Goal: Communication & Community: Answer question/provide support

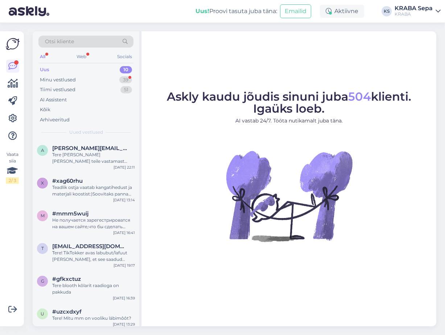
click at [72, 71] on div "Uus 10" at bounding box center [85, 70] width 95 height 10
click at [61, 68] on div "Uus 10" at bounding box center [85, 70] width 95 height 10
click at [66, 81] on div "Minu vestlused" at bounding box center [58, 79] width 36 height 7
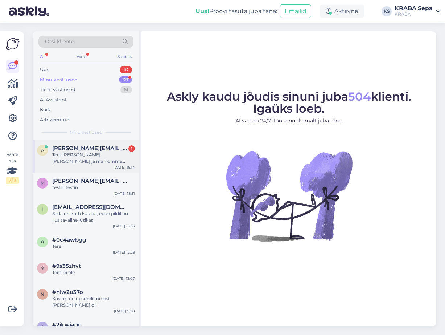
click at [78, 155] on div "Tere [PERSON_NAME] [PERSON_NAME] ja ma homme hommikul tulen Tartu sepa Turu kra…" at bounding box center [93, 157] width 83 height 13
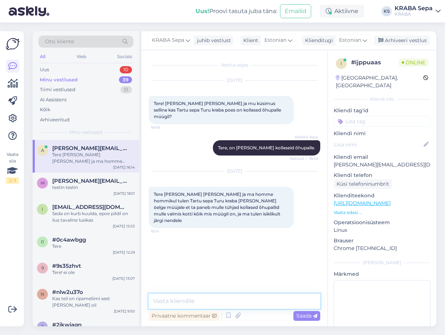
click at [209, 303] on textarea at bounding box center [235, 300] width 172 height 15
type textarea "Tere"
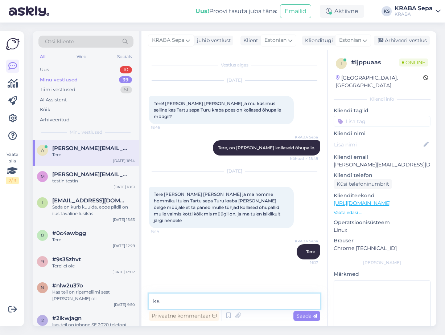
type textarea "k"
type textarea "a"
type textarea "kas pigem helekollased või kollased"
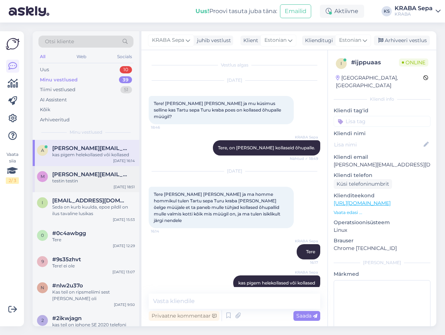
click at [76, 171] on span "[PERSON_NAME][EMAIL_ADDRESS][DOMAIN_NAME]" at bounding box center [90, 174] width 76 height 7
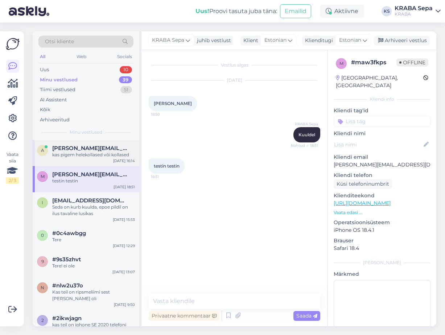
click at [75, 150] on span "[PERSON_NAME][EMAIL_ADDRESS][DOMAIN_NAME]" at bounding box center [90, 148] width 76 height 7
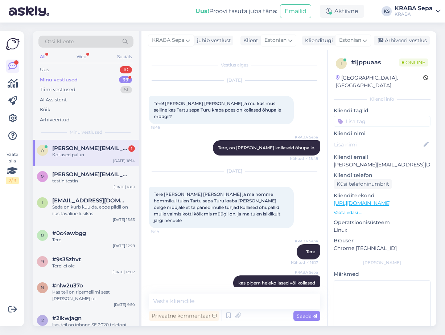
scroll to position [30, 0]
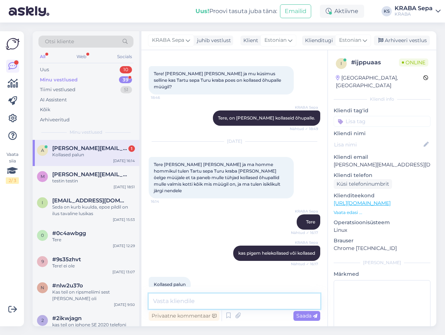
click at [195, 299] on textarea at bounding box center [235, 300] width 172 height 15
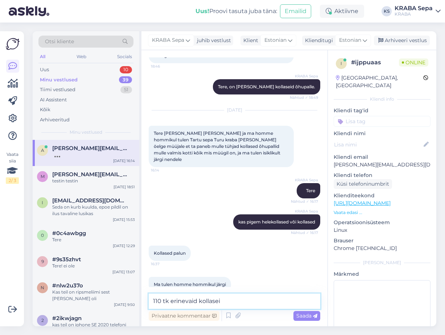
type textarea "110 tk erinevaid kollaseid"
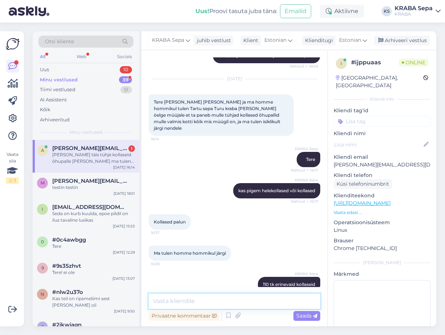
scroll to position [130, 0]
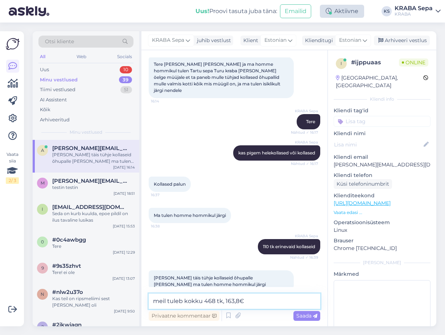
type textarea "meil tuleb kokku 468 tk, 163,80€"
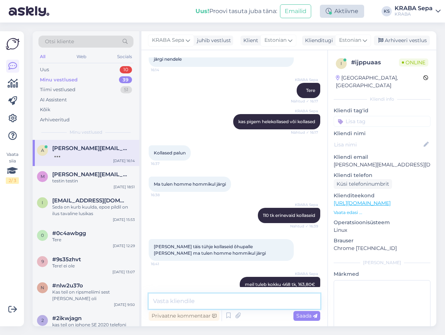
scroll to position [199, 0]
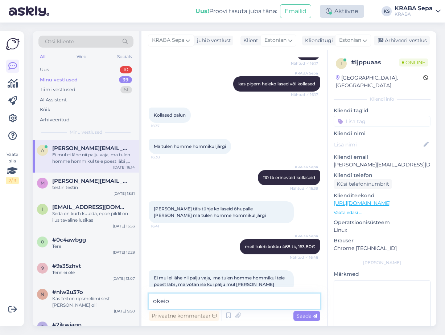
type textarea "okei"
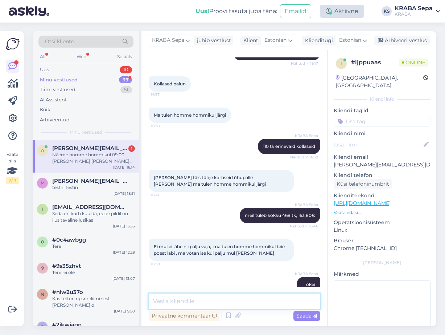
scroll to position [261, 0]
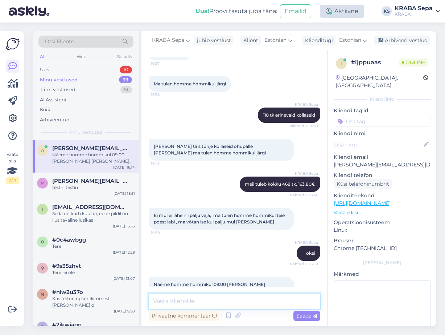
type textarea "J"
type textarea "Olgu"
click at [302, 313] on span "Saada" at bounding box center [307, 315] width 21 height 7
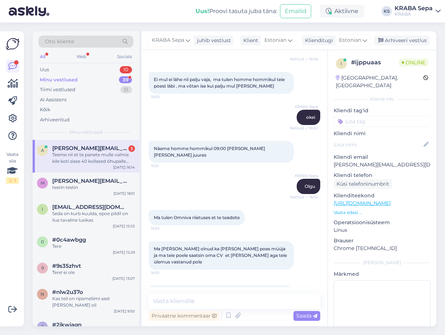
scroll to position [399, 0]
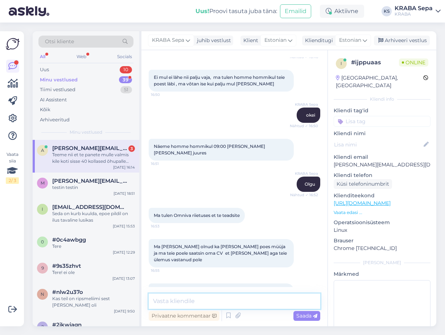
click at [193, 296] on textarea at bounding box center [235, 300] width 172 height 15
type textarea "40 õhupalli oleks siis 14€"
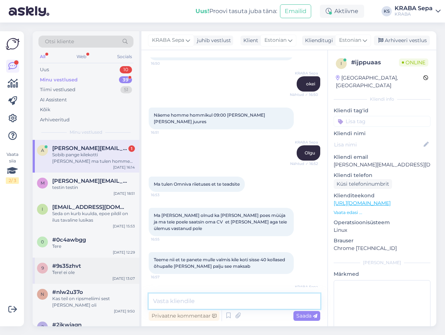
scroll to position [468, 0]
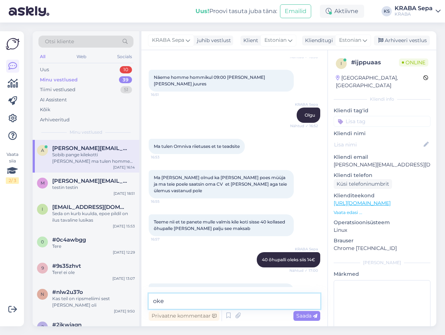
type textarea "okei"
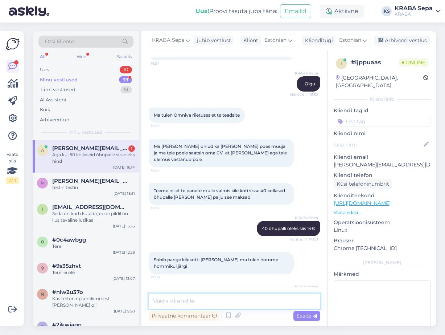
scroll to position [531, 0]
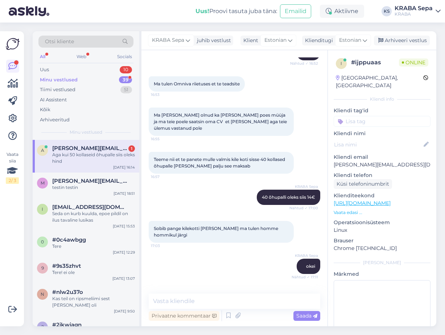
click at [93, 158] on div "Aga kui 50 kollaseid õhupalle siis oleks hind" at bounding box center [93, 157] width 83 height 13
click at [202, 302] on textarea at bounding box center [235, 300] width 172 height 15
type textarea "17,50"
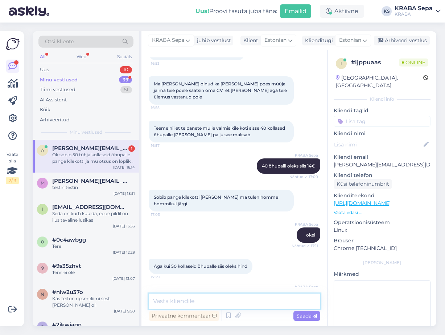
scroll to position [613, 0]
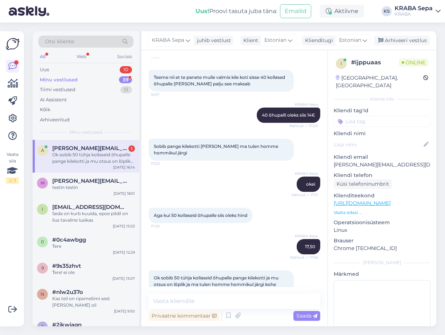
click at [108, 162] on div "Ok sobib 50 tühja kollaseid õhupalle pange kilekotti ja mu otsus on lõplik ja m…" at bounding box center [93, 157] width 83 height 13
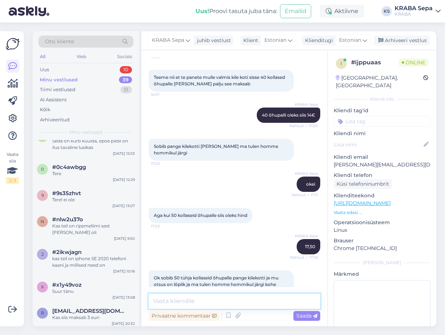
drag, startPoint x: 201, startPoint y: 302, endPoint x: 208, endPoint y: 293, distance: 11.6
click at [204, 298] on textarea at bounding box center [235, 300] width 172 height 15
type textarea "okei"
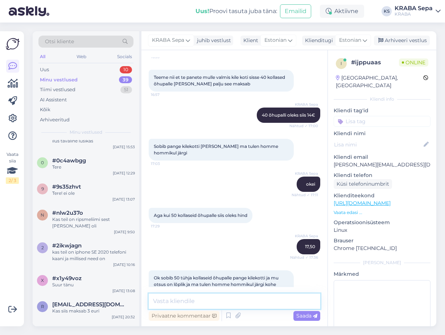
scroll to position [66, 0]
